Goal: Task Accomplishment & Management: Complete application form

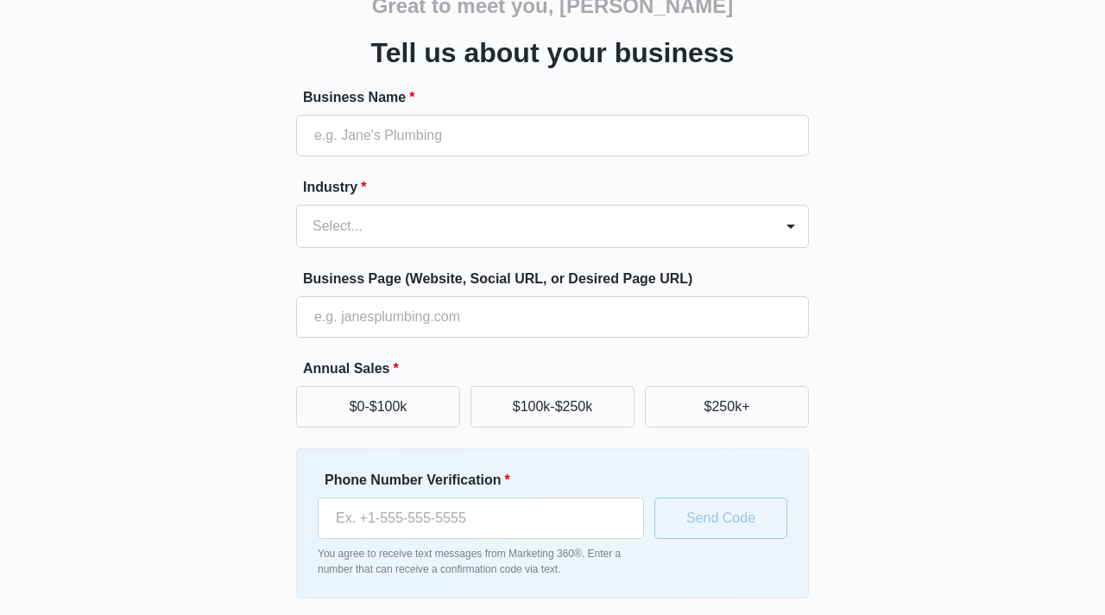
scroll to position [93, 0]
click at [860, 338] on div "Great to meet you, [PERSON_NAME] us about your business Business Name * Industr…" at bounding box center [553, 309] width 1036 height 700
click at [894, 182] on div "Great to meet you, [PERSON_NAME] us about your business Business Name * Industr…" at bounding box center [553, 309] width 1036 height 700
click at [520, 136] on input "Business Name *" at bounding box center [552, 134] width 513 height 41
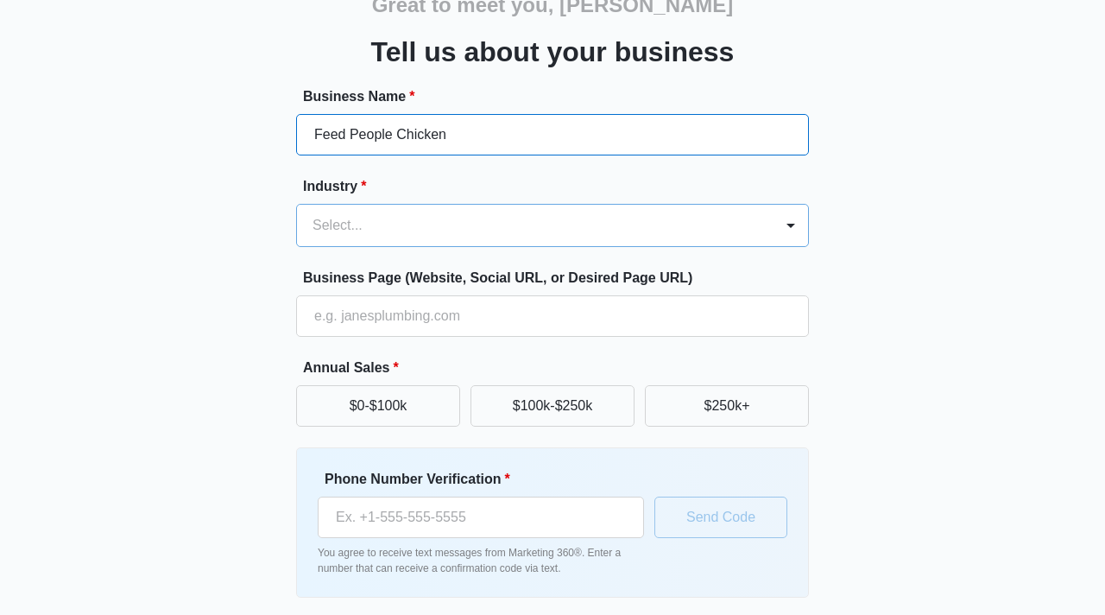
type input "Feed People Chicken"
click at [499, 225] on div at bounding box center [531, 225] width 438 height 24
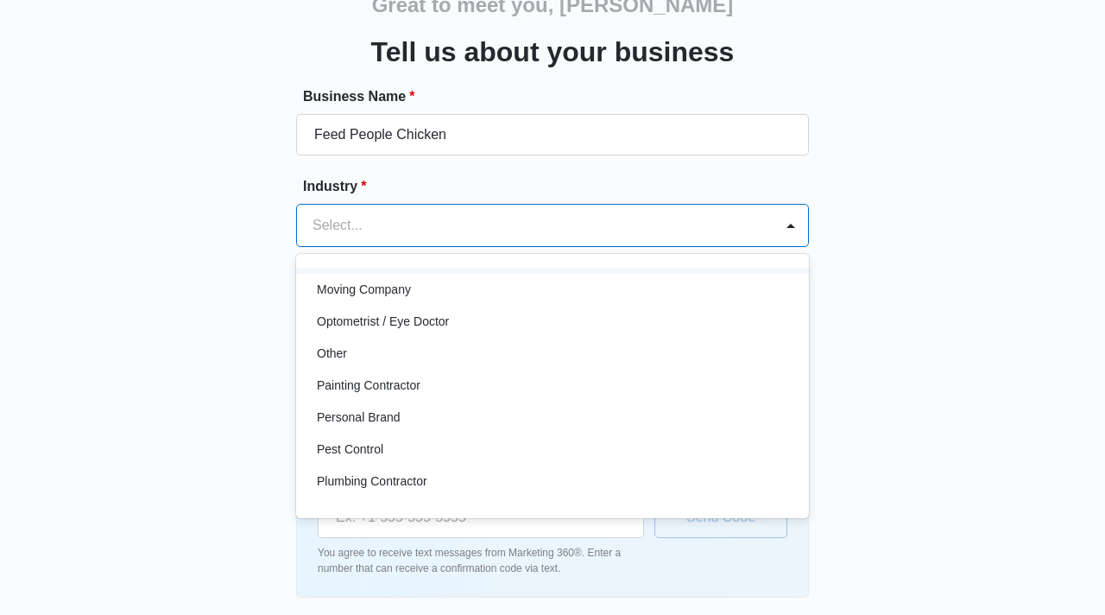
scroll to position [961, 0]
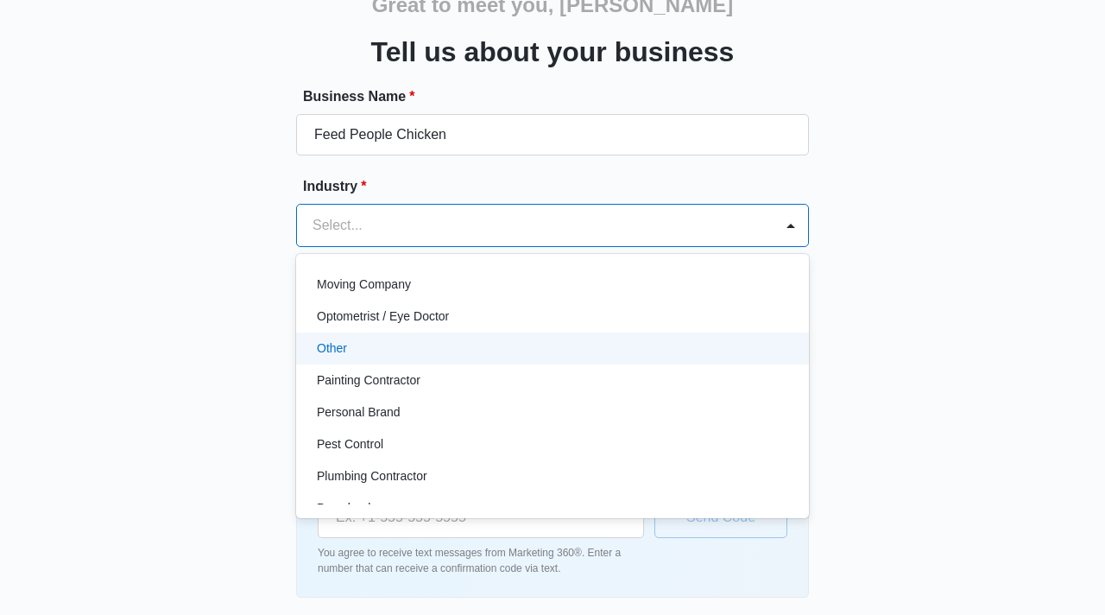
click at [378, 350] on div "Other" at bounding box center [551, 348] width 468 height 18
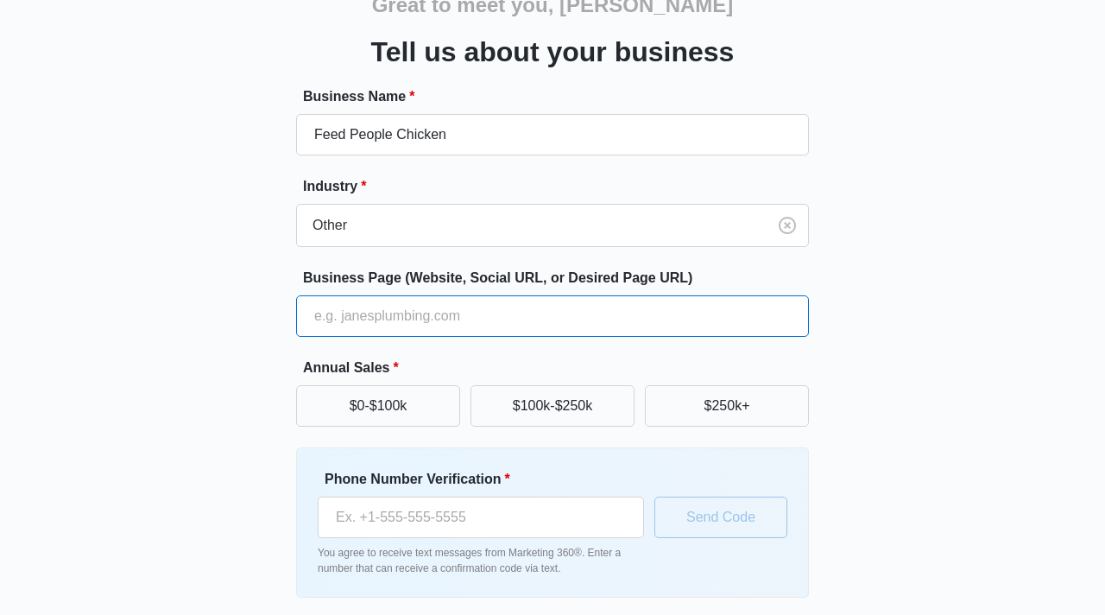
click at [399, 316] on input "Business Page (Website, Social URL, or Desired Page URL)" at bounding box center [552, 315] width 513 height 41
type input "[DOMAIN_NAME]"
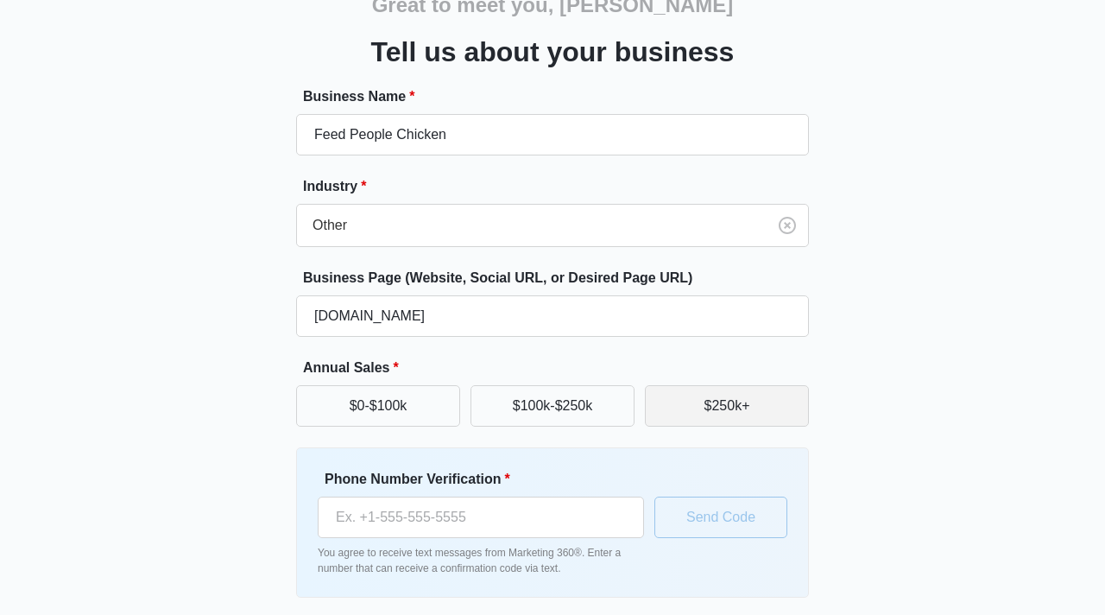
click at [697, 403] on button "$250k+" at bounding box center [727, 405] width 164 height 41
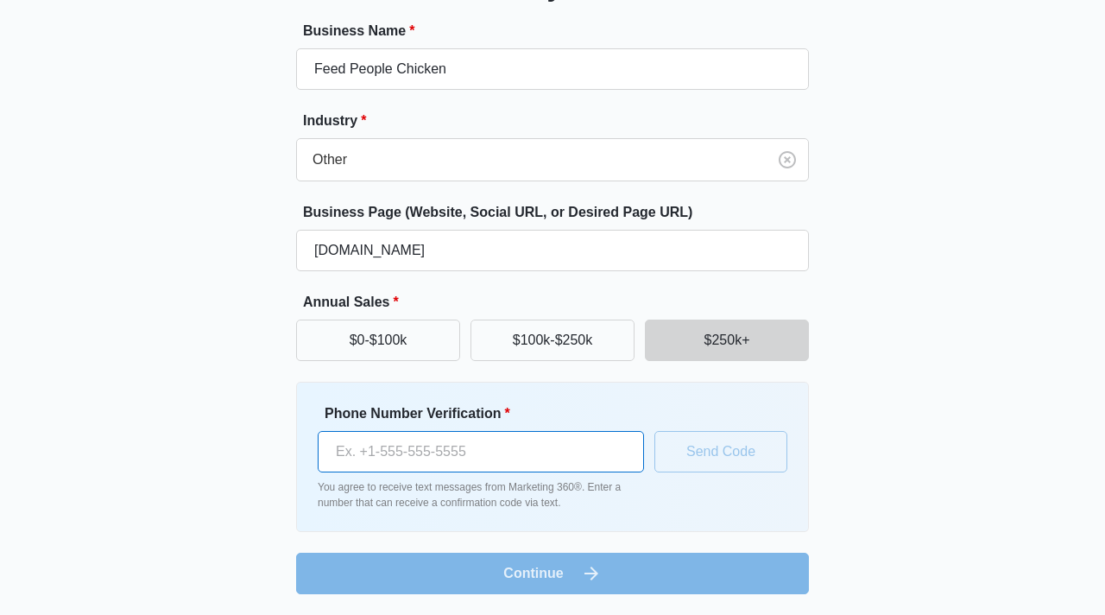
click at [565, 452] on input "Phone Number Verification *" at bounding box center [481, 451] width 326 height 41
type input "[PHONE_NUMBER]"
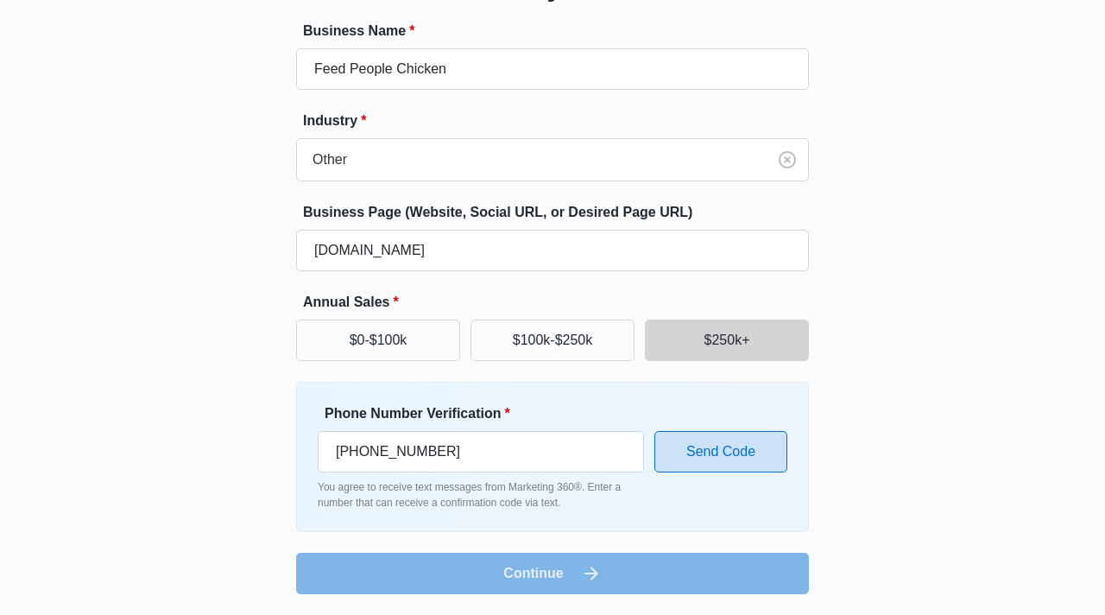
click at [730, 444] on button "Send Code" at bounding box center [720, 451] width 133 height 41
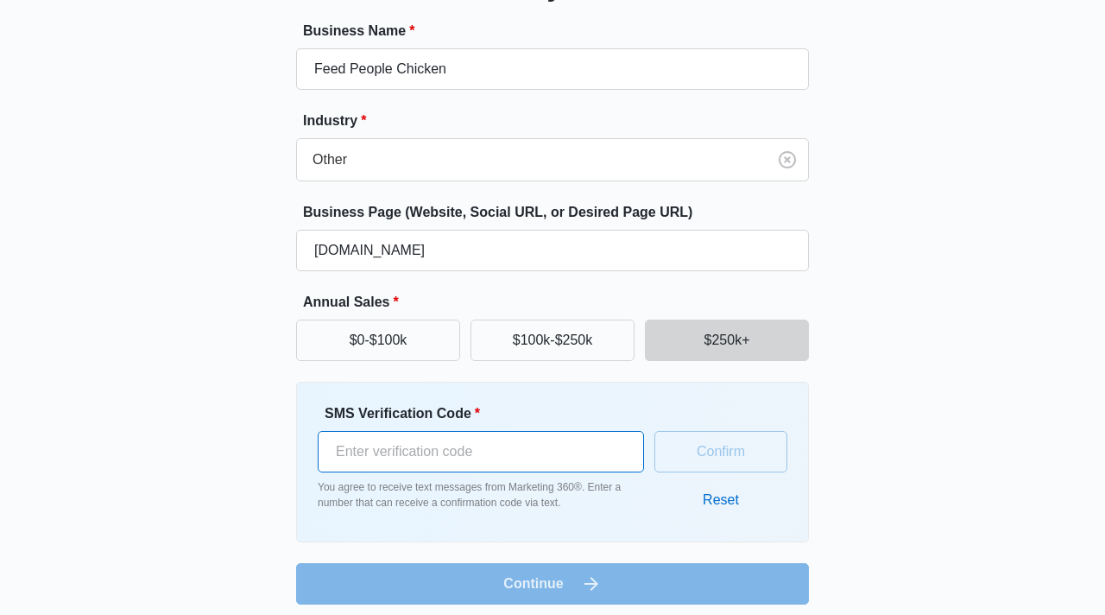
click at [566, 447] on input "SMS Verification Code *" at bounding box center [481, 451] width 326 height 41
type input "260620"
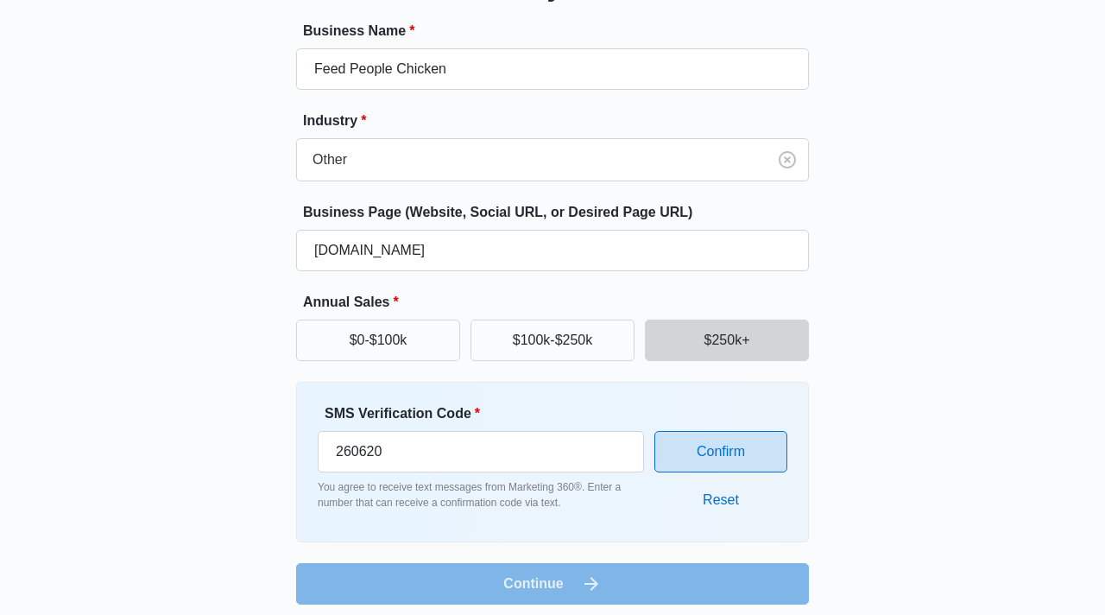
click at [731, 454] on button "Confirm" at bounding box center [720, 451] width 133 height 41
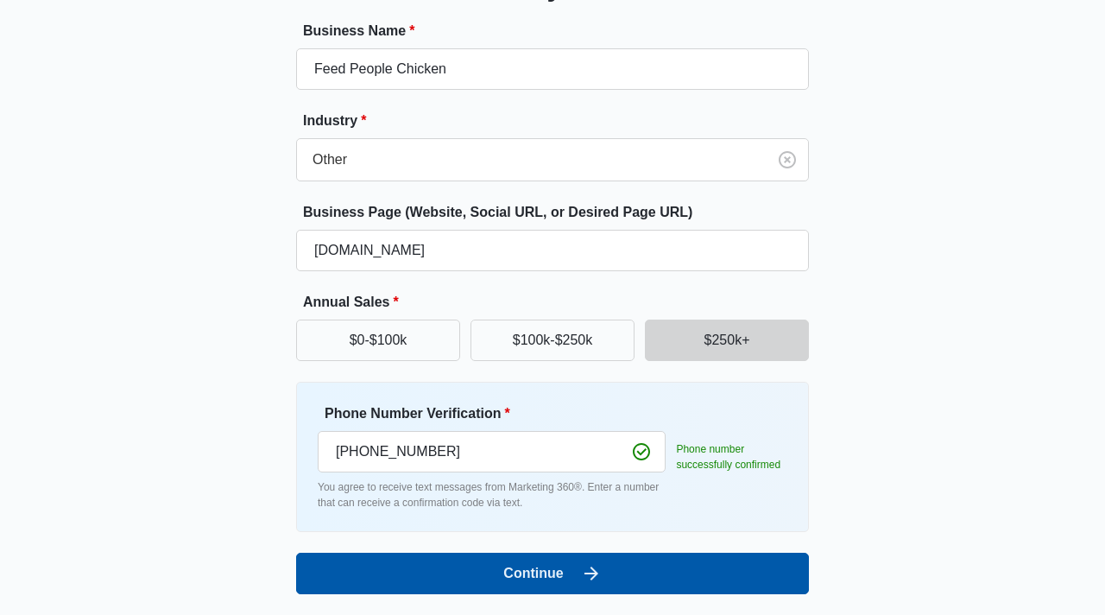
click at [576, 565] on button "Continue" at bounding box center [552, 572] width 513 height 41
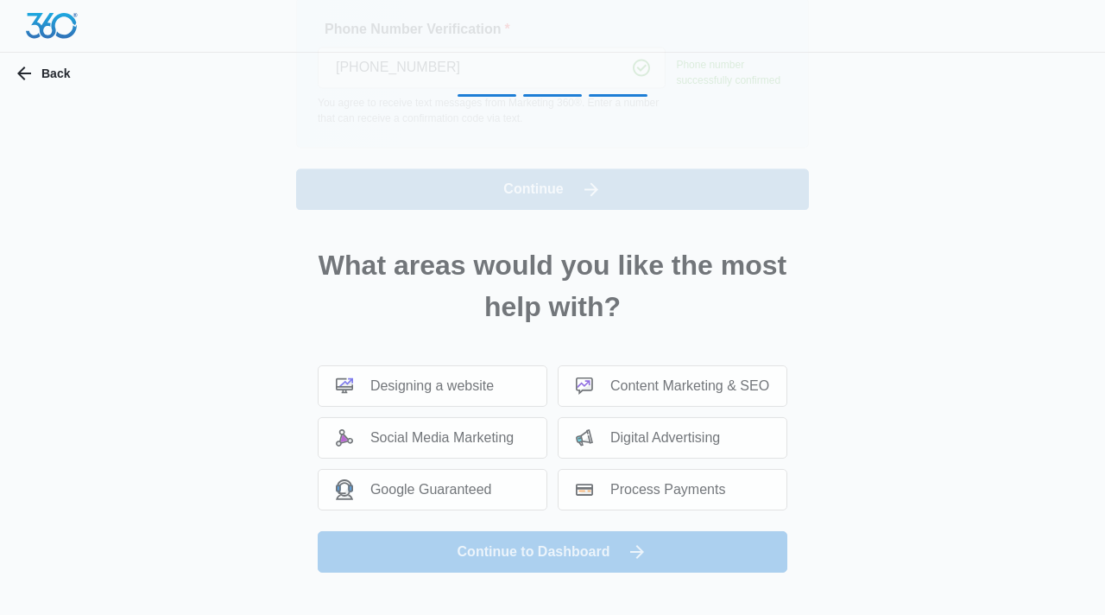
scroll to position [0, 0]
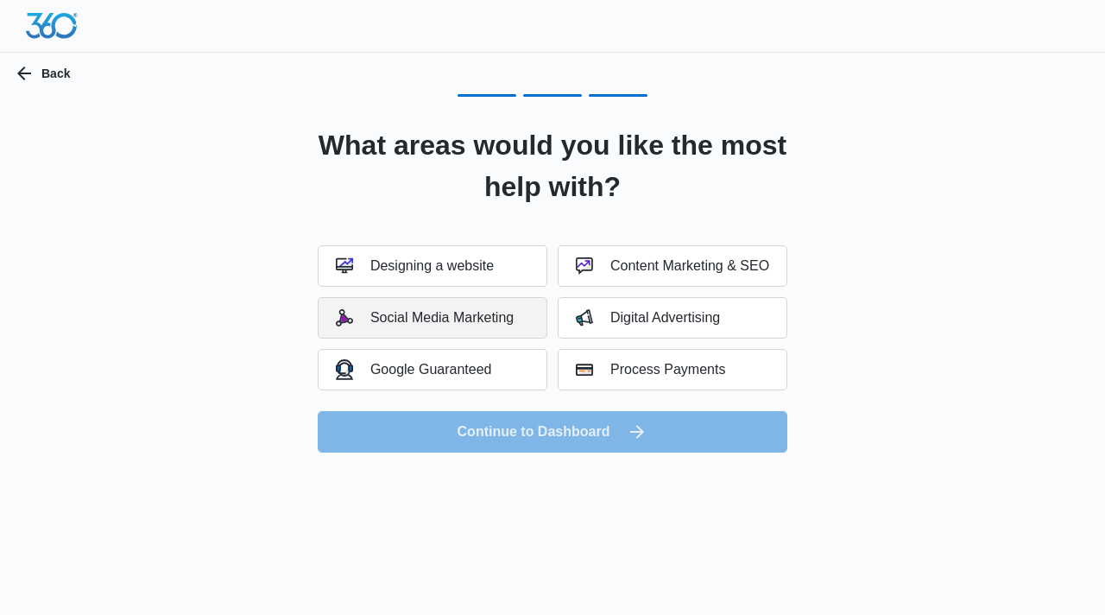
click at [459, 334] on button "Social Media Marketing" at bounding box center [433, 317] width 230 height 41
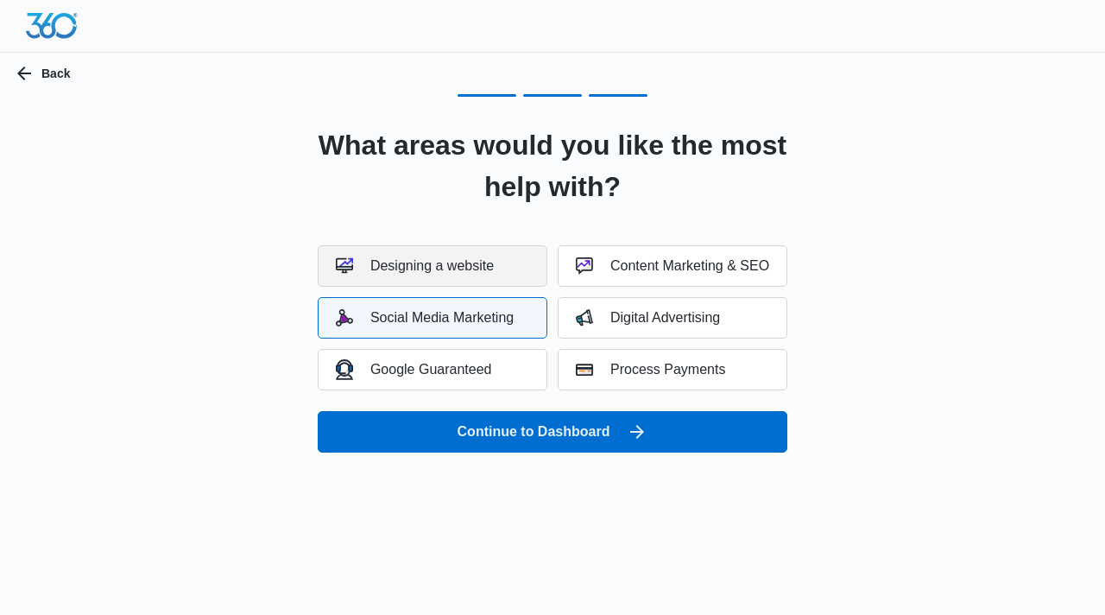
click at [455, 269] on div "Designing a website" at bounding box center [415, 265] width 158 height 17
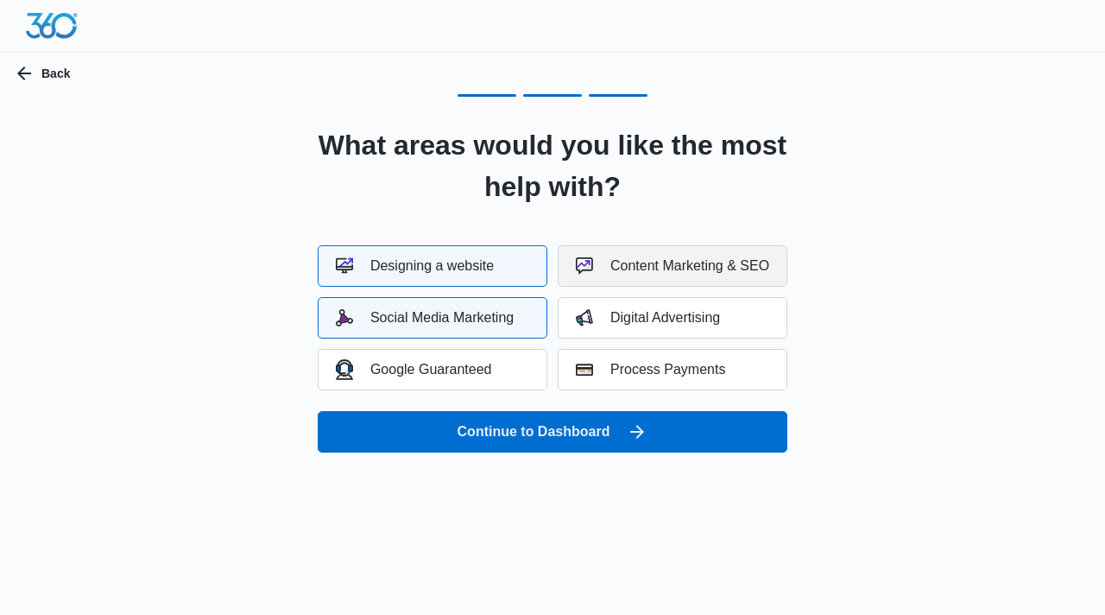
click at [635, 274] on button "Content Marketing & SEO" at bounding box center [673, 265] width 230 height 41
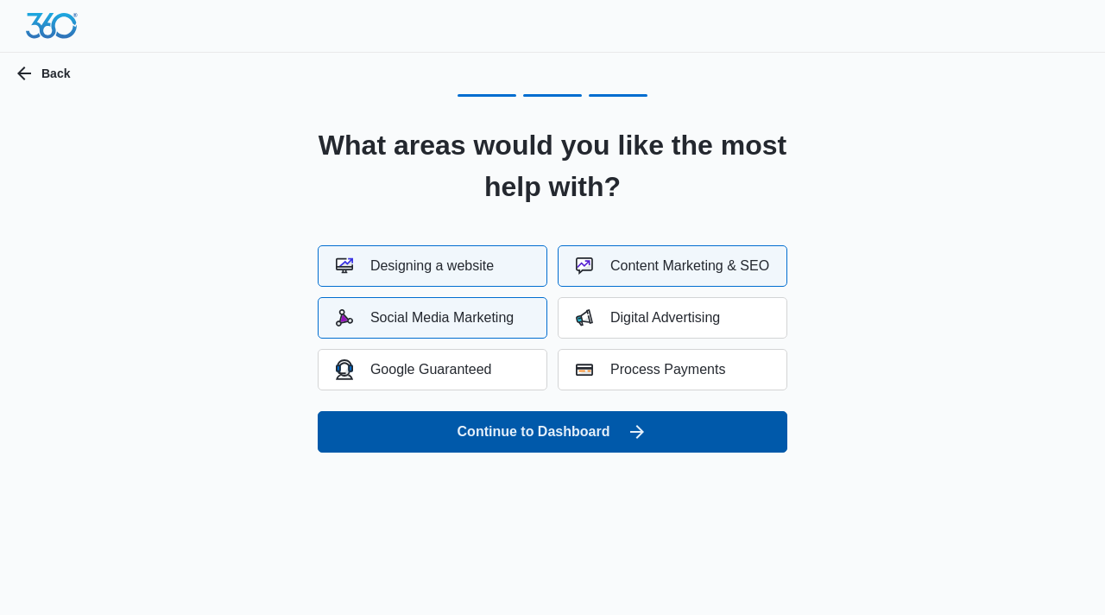
click at [527, 432] on button "Continue to Dashboard" at bounding box center [553, 431] width 470 height 41
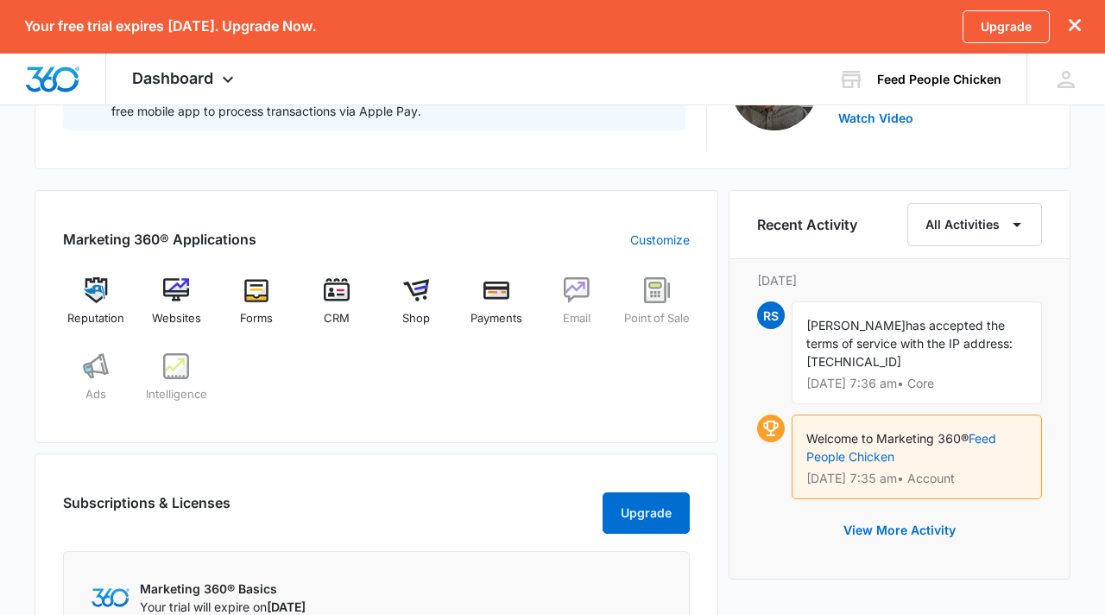
scroll to position [675, 0]
click at [170, 303] on div "Websites" at bounding box center [176, 307] width 66 height 62
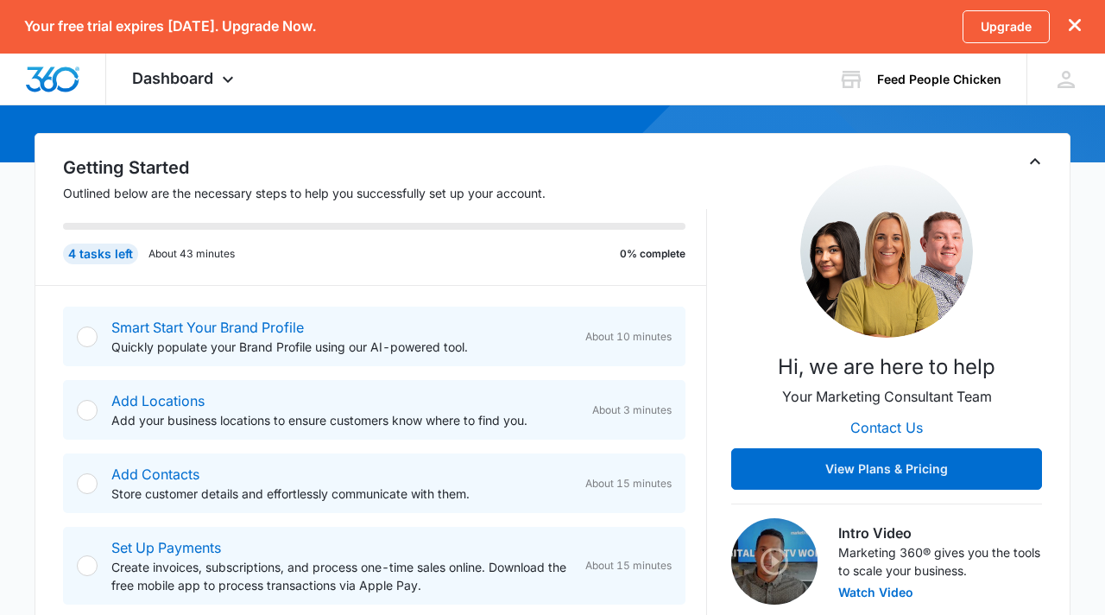
scroll to position [199, 0]
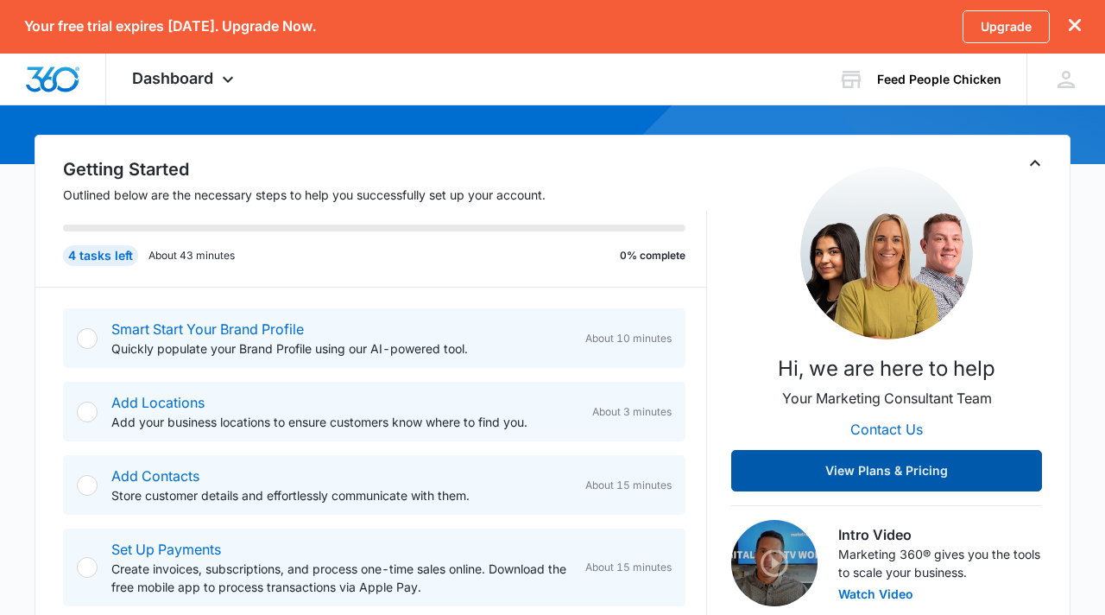
click at [810, 477] on button "View Plans & Pricing" at bounding box center [886, 470] width 311 height 41
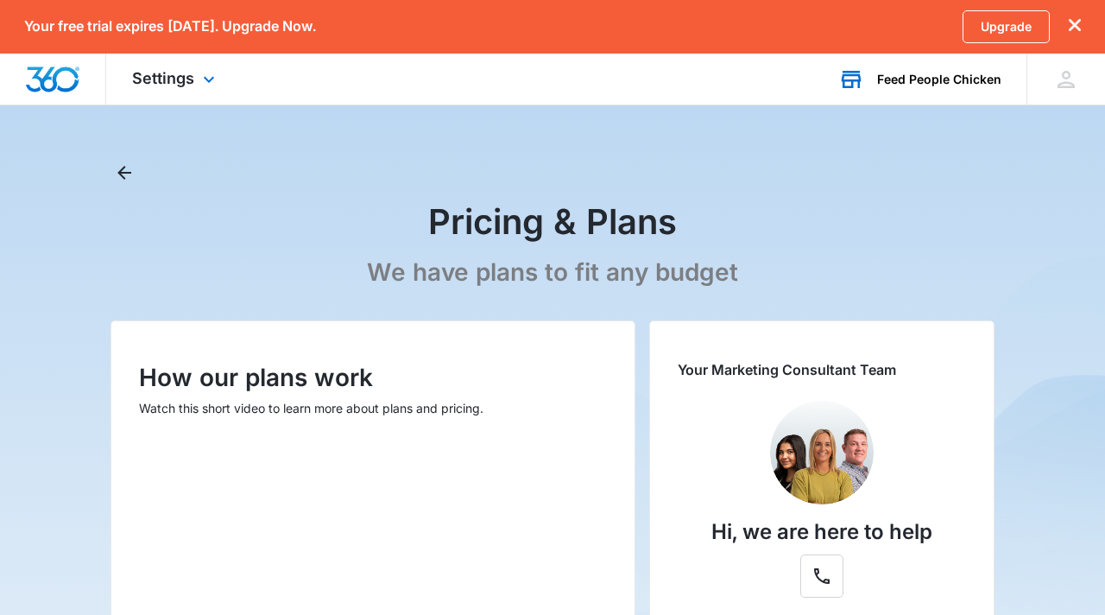
click at [931, 76] on div "Feed People Chicken" at bounding box center [939, 80] width 124 height 14
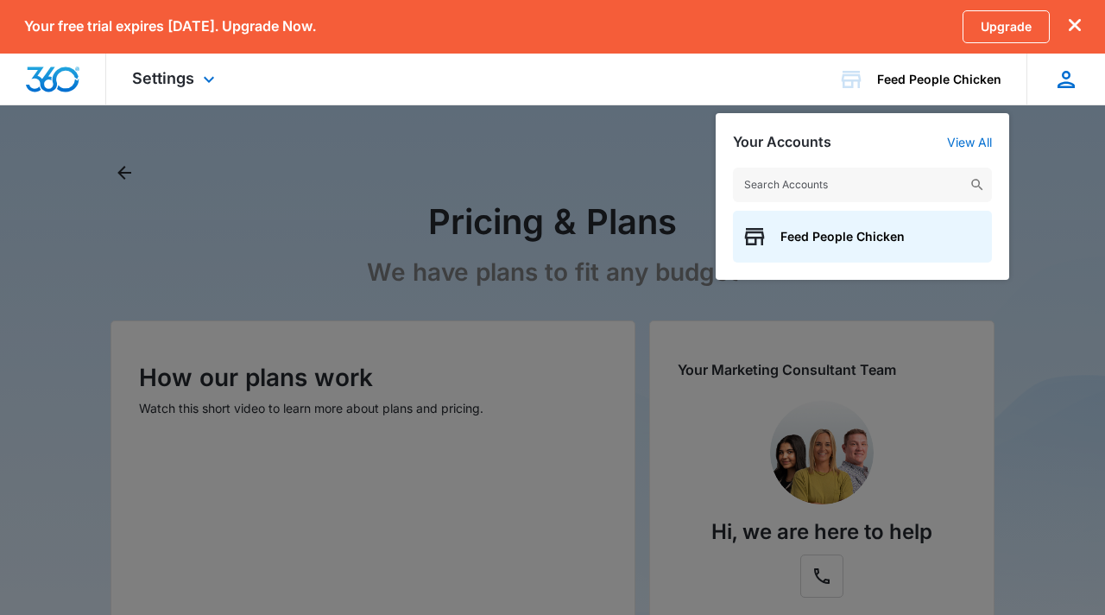
click at [1054, 76] on icon at bounding box center [1066, 79] width 26 height 26
